Goal: Task Accomplishment & Management: Understand process/instructions

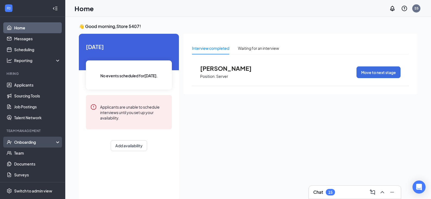
click at [30, 143] on div "Onboarding" at bounding box center [35, 141] width 42 height 5
click at [26, 154] on link "Overview" at bounding box center [37, 152] width 47 height 11
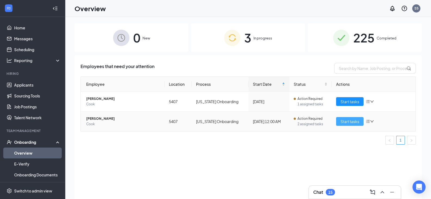
click at [353, 123] on span "Start tasks" at bounding box center [350, 121] width 19 height 6
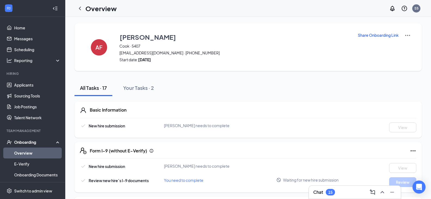
click at [375, 37] on p "Share Onboarding Link" at bounding box center [378, 34] width 41 height 5
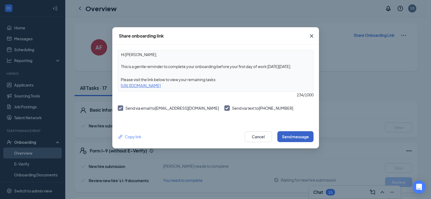
click at [281, 136] on button "Send message" at bounding box center [295, 136] width 36 height 11
